Goal: Task Accomplishment & Management: Manage account settings

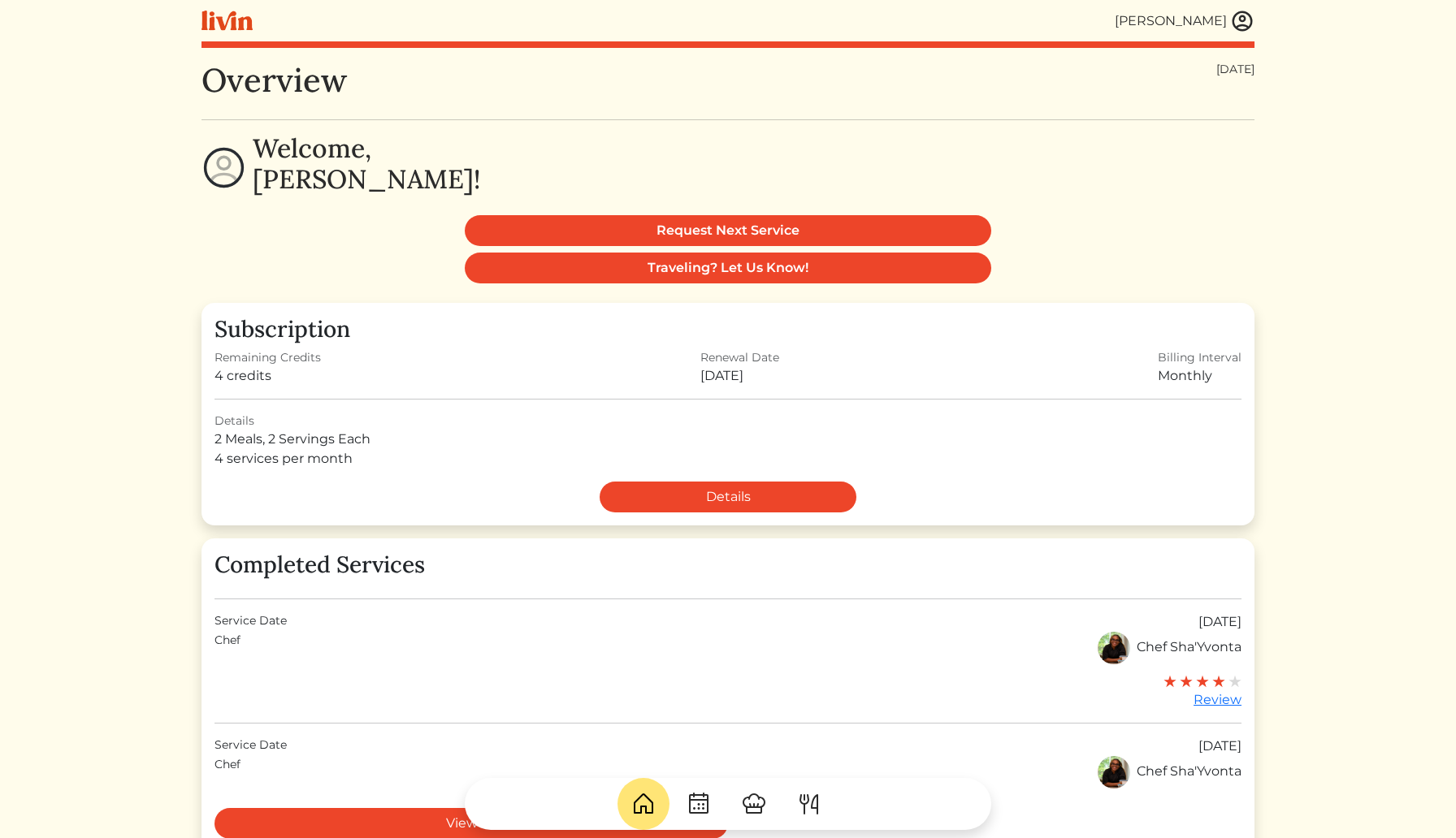
click at [1216, 22] on div "[PERSON_NAME]" at bounding box center [1170, 21] width 112 height 20
click at [1242, 23] on img at bounding box center [1242, 21] width 24 height 24
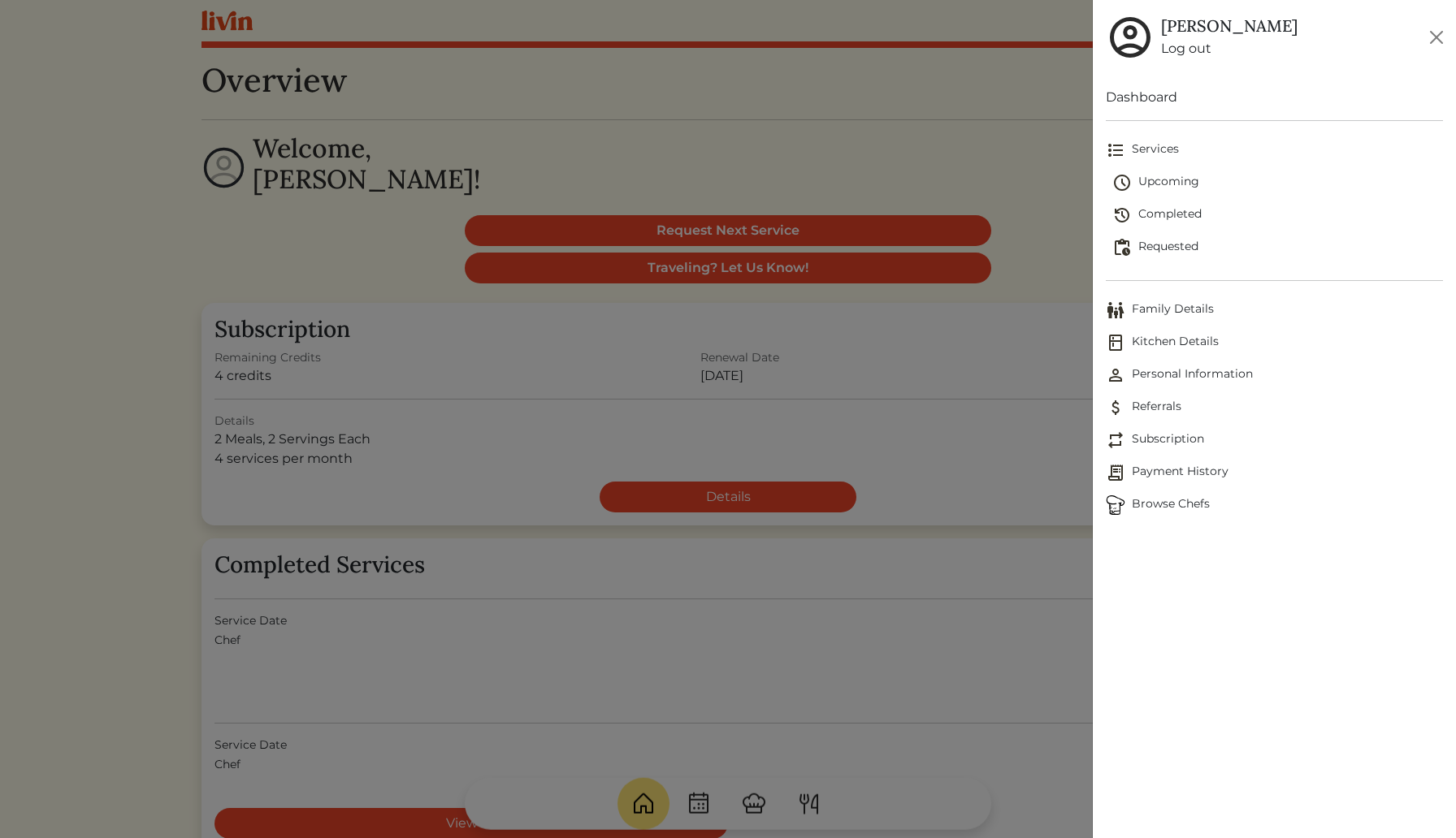
click at [1187, 210] on span "Completed" at bounding box center [1277, 215] width 330 height 20
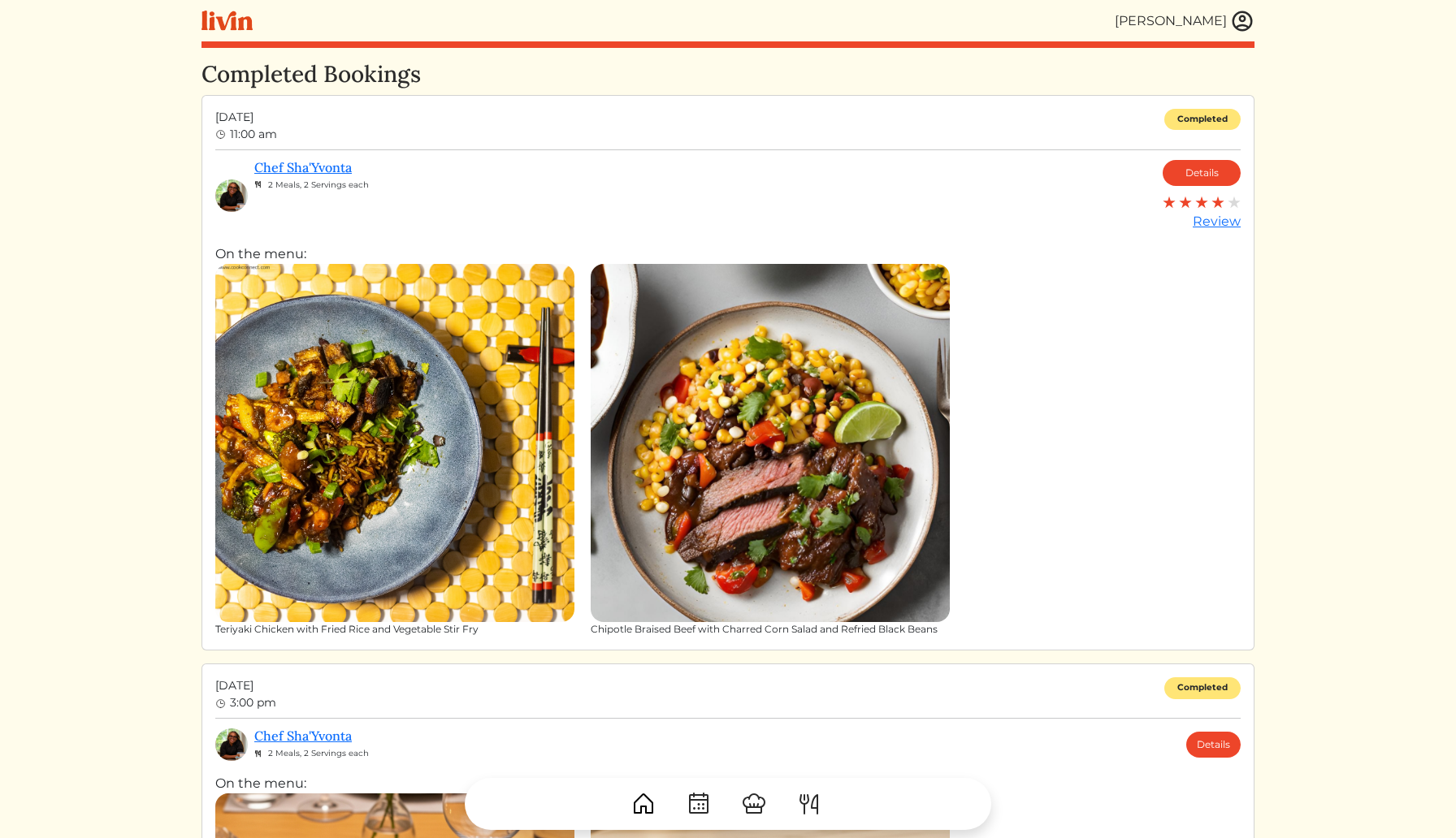
click at [791, 455] on img at bounding box center [770, 443] width 359 height 359
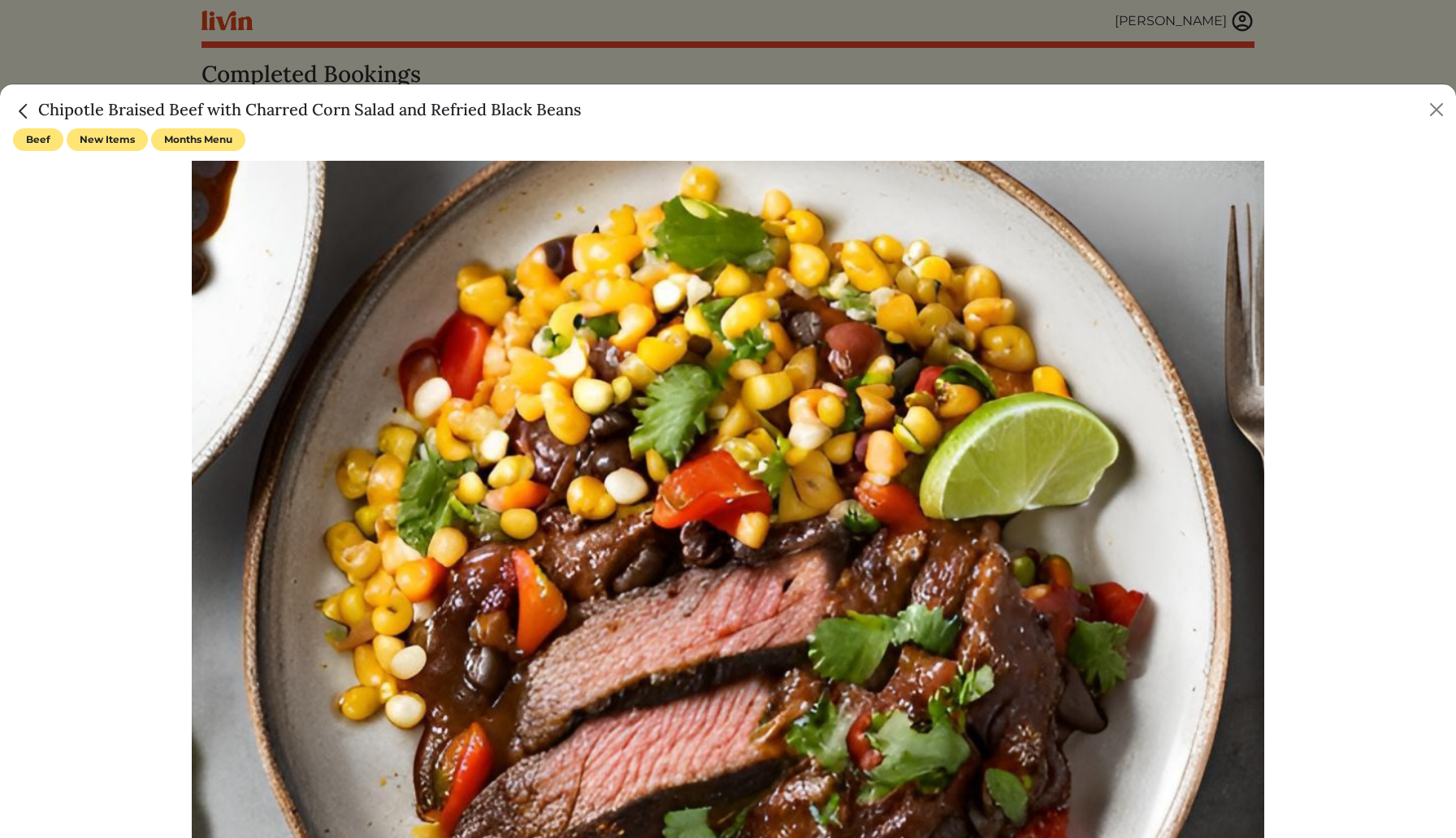
click at [24, 106] on img "Close" at bounding box center [23, 111] width 21 height 21
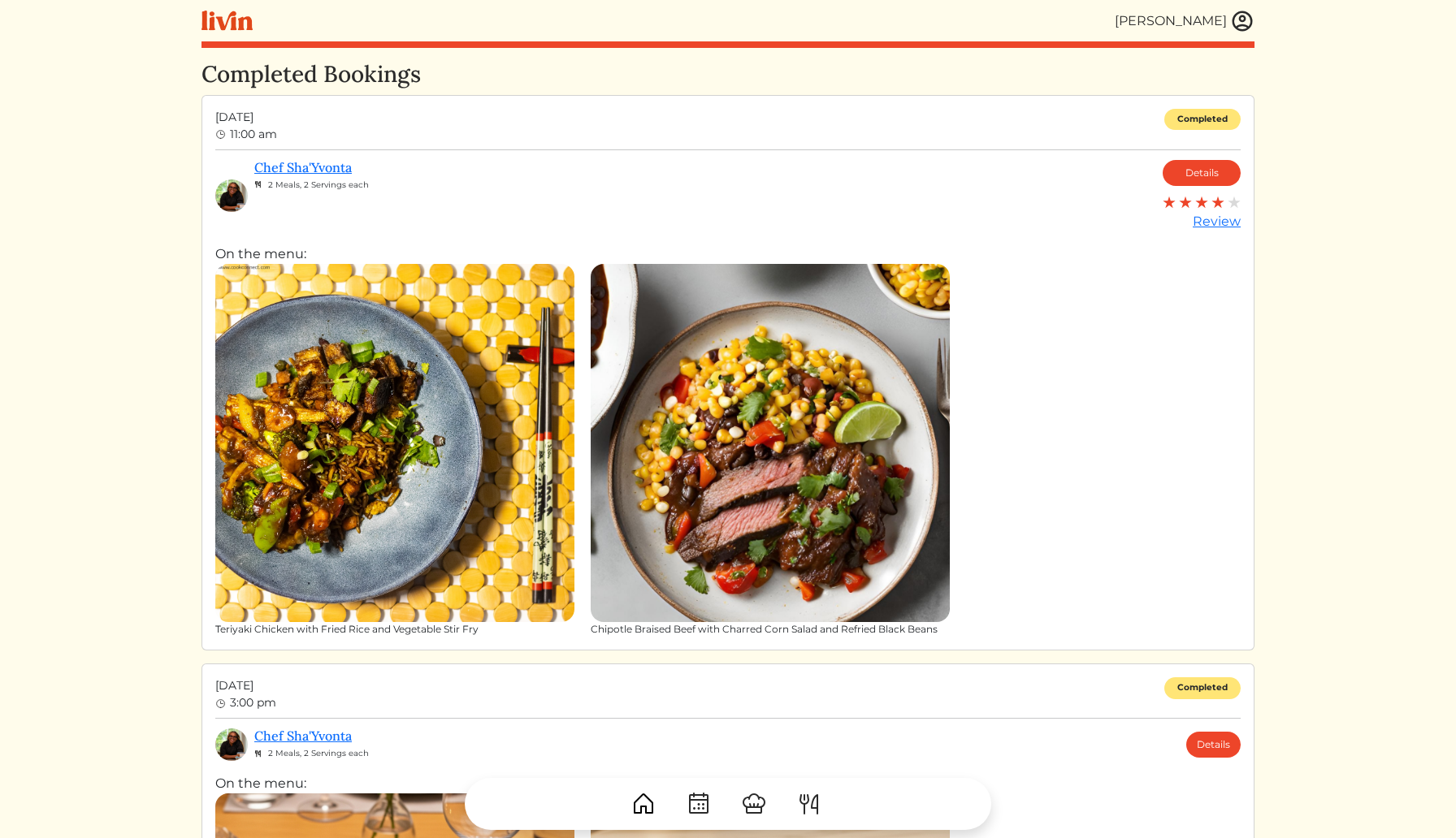
click at [414, 455] on img at bounding box center [395, 443] width 359 height 359
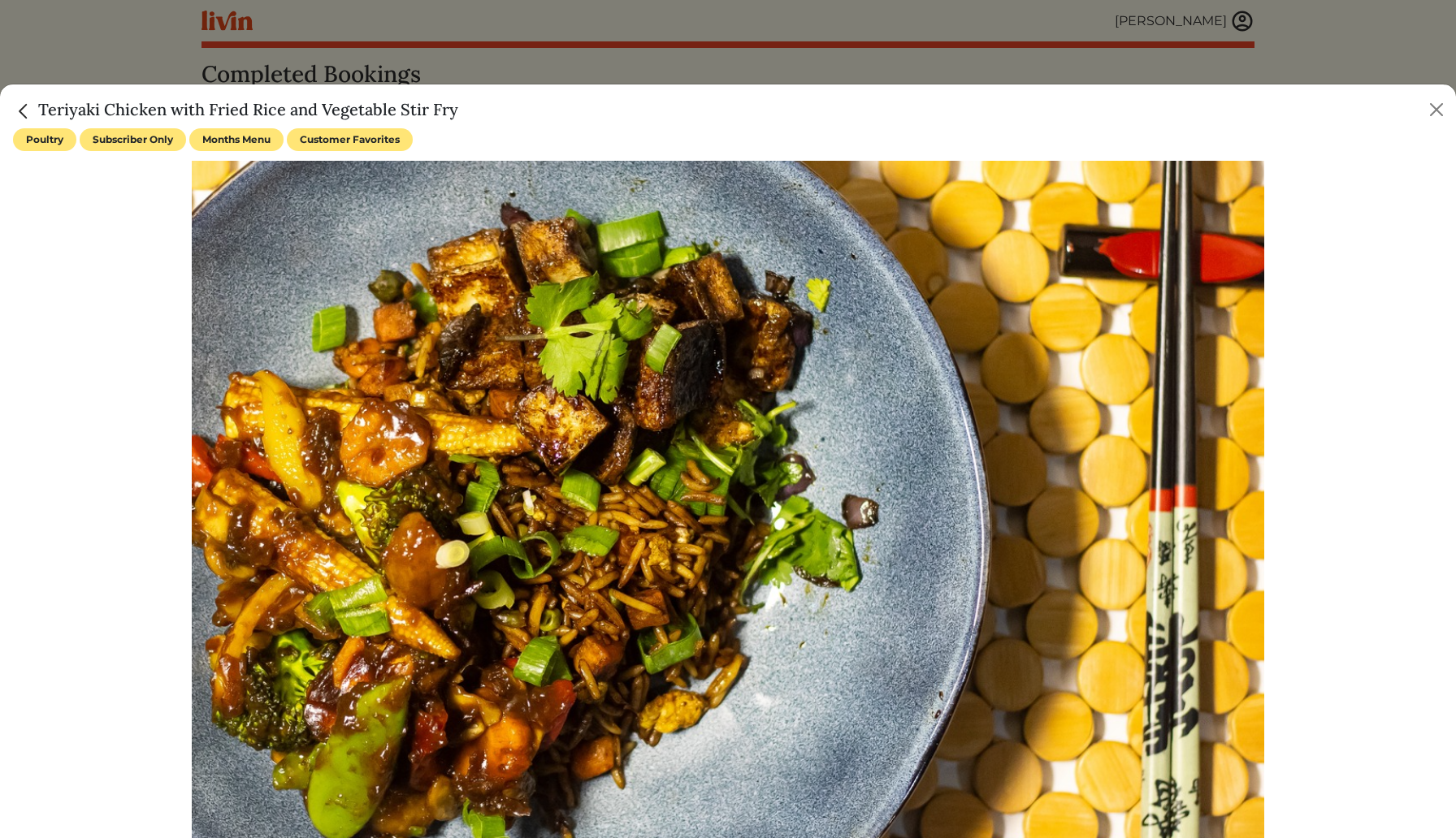
click at [14, 113] on img "Close" at bounding box center [23, 111] width 21 height 21
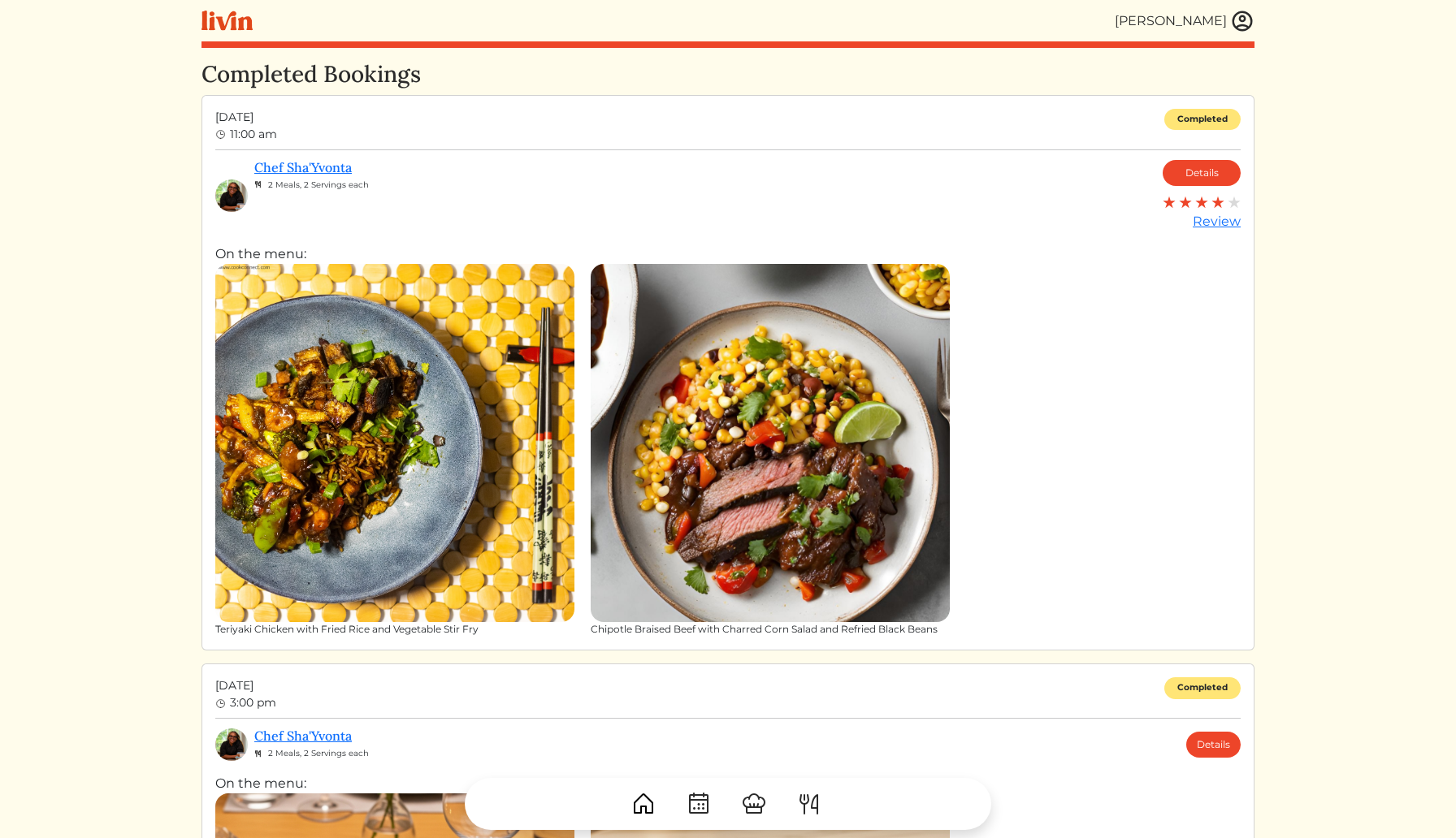
click at [1244, 17] on img at bounding box center [1242, 21] width 24 height 24
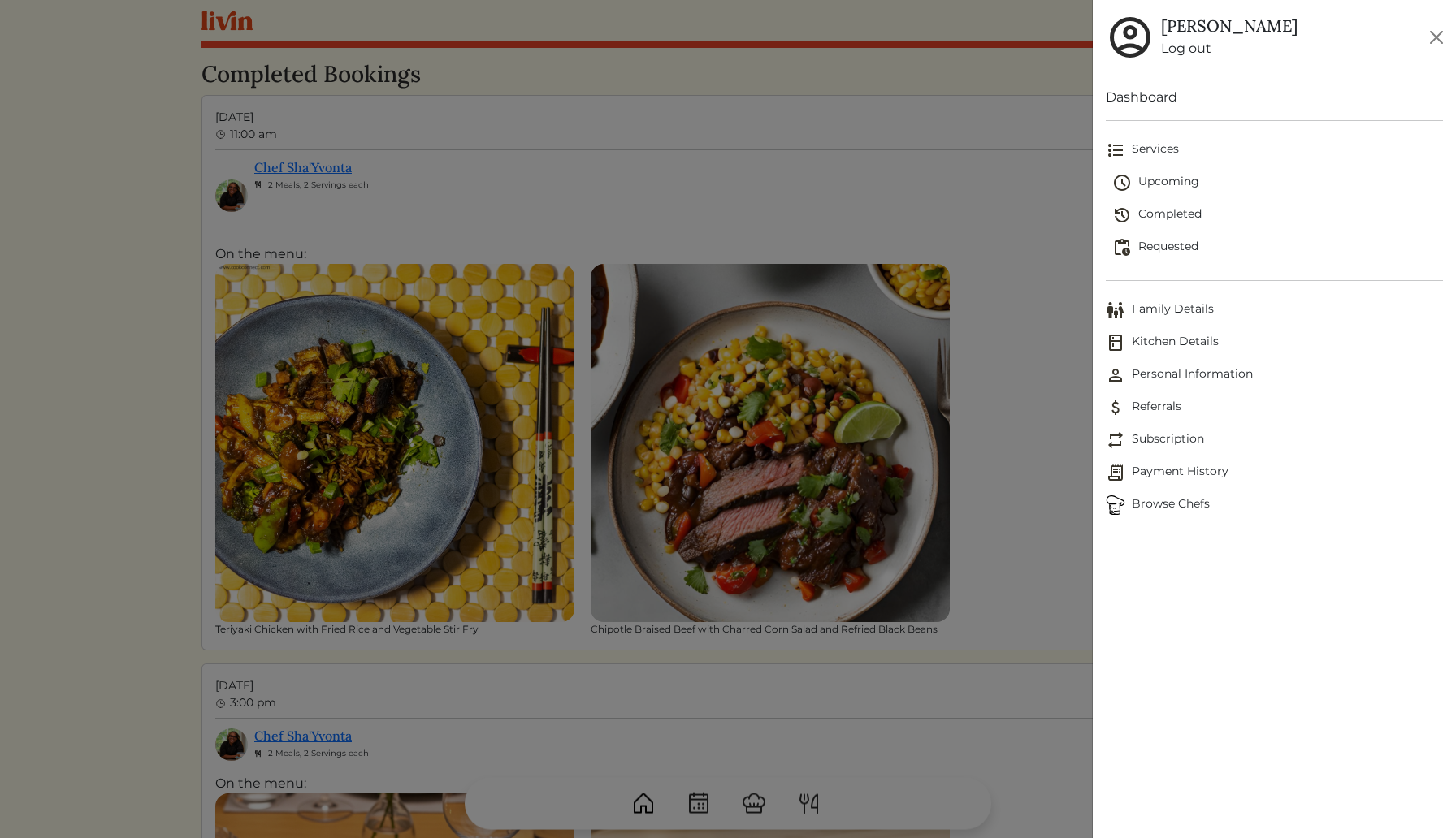
click at [996, 99] on div at bounding box center [728, 419] width 1456 height 838
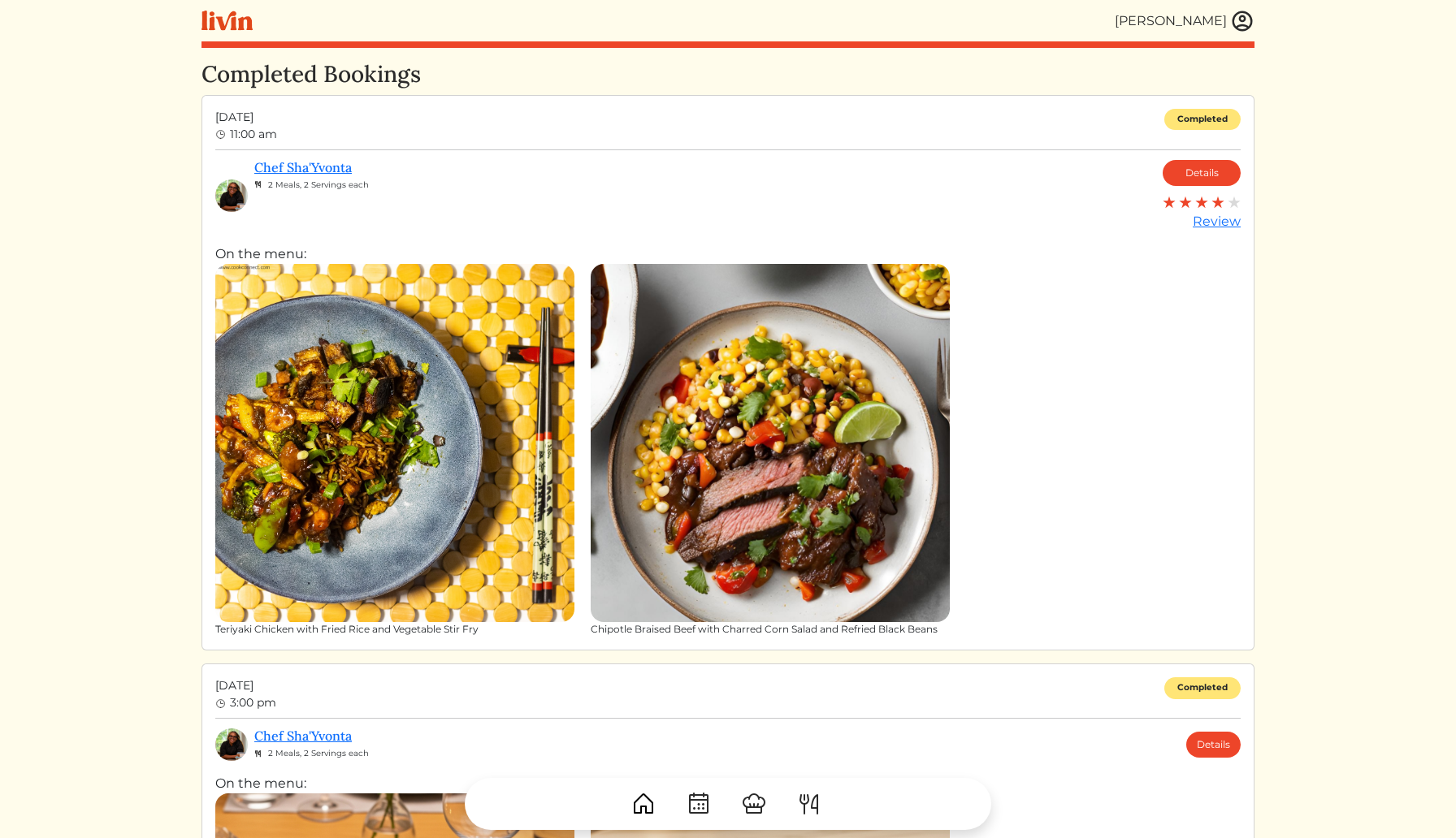
click at [1234, 27] on img at bounding box center [1242, 21] width 24 height 24
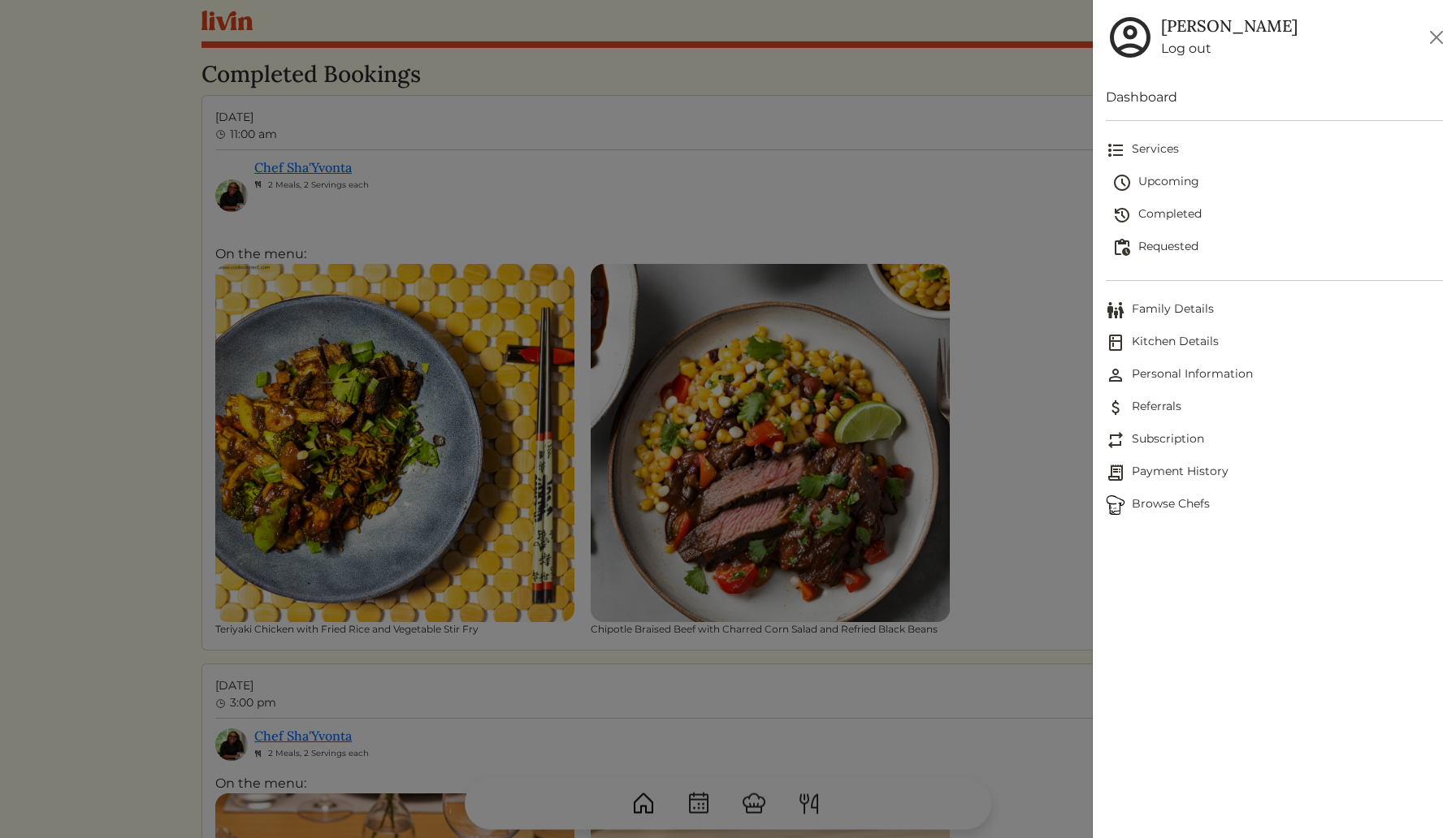
click at [1157, 443] on span "Subscription" at bounding box center [1274, 440] width 337 height 20
